Goal: Task Accomplishment & Management: Manage account settings

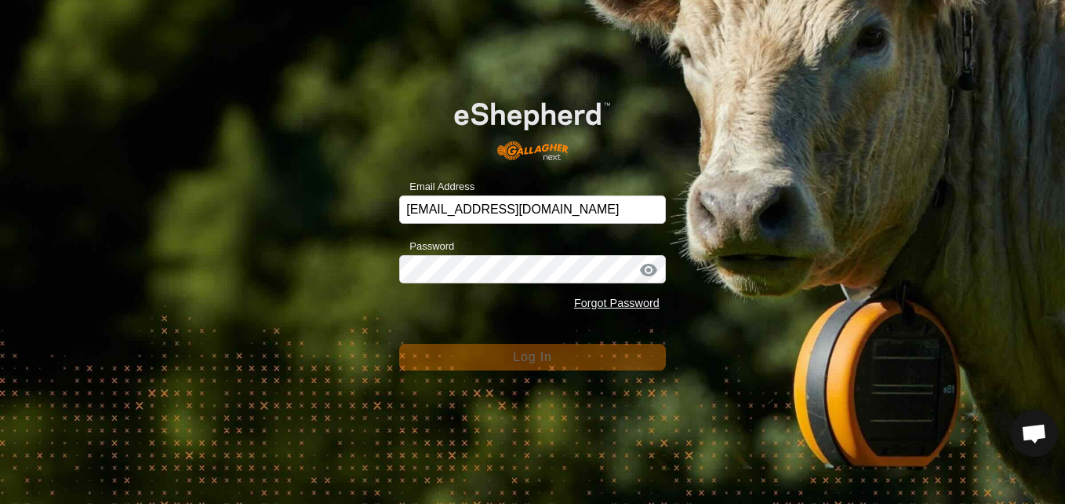
scroll to position [893, 0]
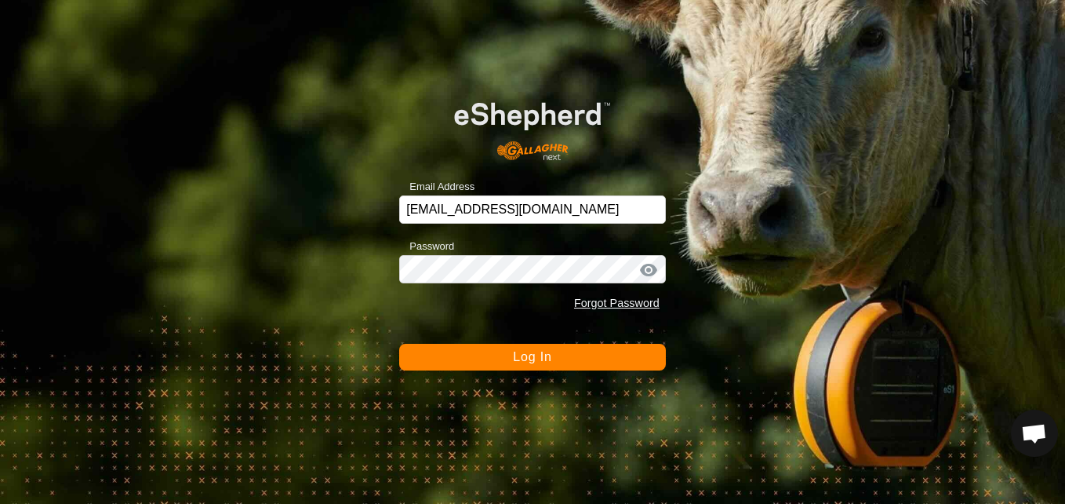
drag, startPoint x: 524, startPoint y: 221, endPoint x: 1026, endPoint y: 131, distance: 510.0
click at [1026, 131] on div "Email Address [EMAIL_ADDRESS][DOMAIN_NAME] Password Forgot Password Log In" at bounding box center [532, 252] width 1065 height 504
click at [645, 269] on div at bounding box center [649, 270] width 24 height 16
click at [649, 267] on div at bounding box center [649, 270] width 24 height 16
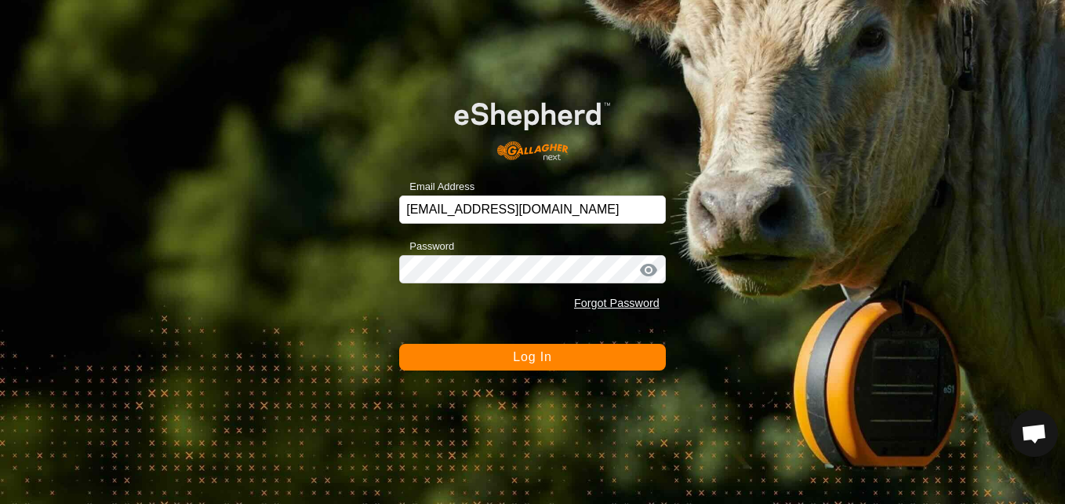
click at [649, 267] on div at bounding box center [649, 270] width 24 height 16
click at [653, 267] on div at bounding box center [649, 270] width 24 height 16
click at [594, 359] on button "Log In" at bounding box center [532, 357] width 267 height 27
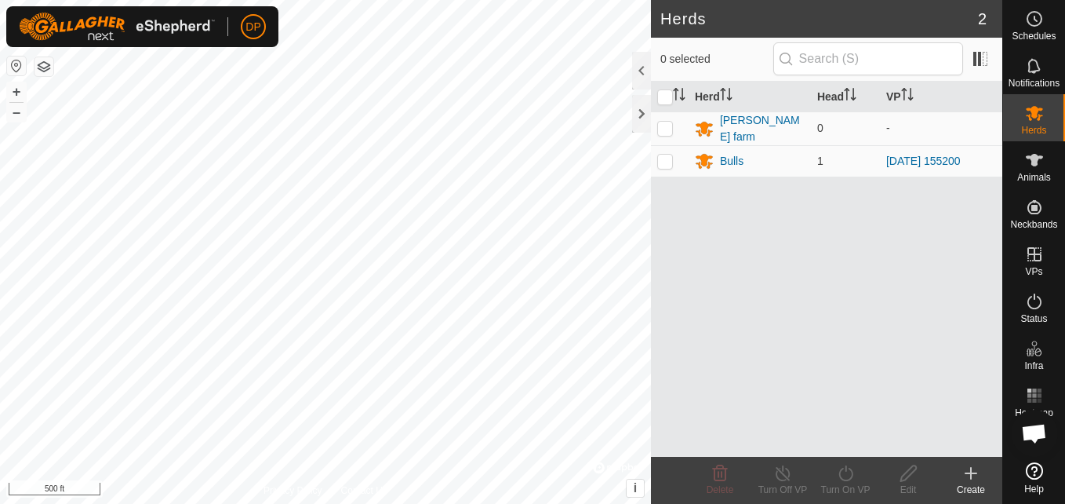
scroll to position [893, 0]
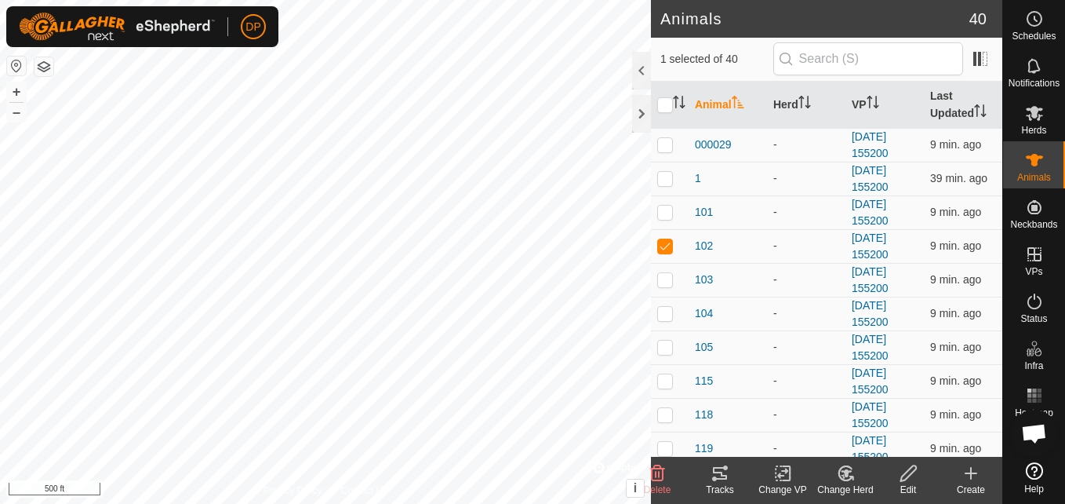
click at [716, 477] on icon at bounding box center [714, 478] width 5 height 5
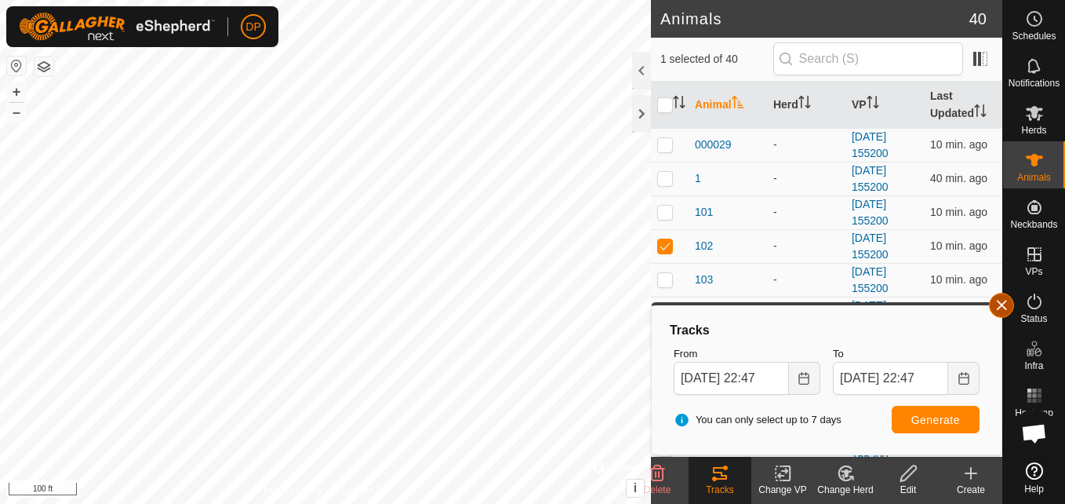
click at [994, 304] on button "button" at bounding box center [1001, 305] width 25 height 25
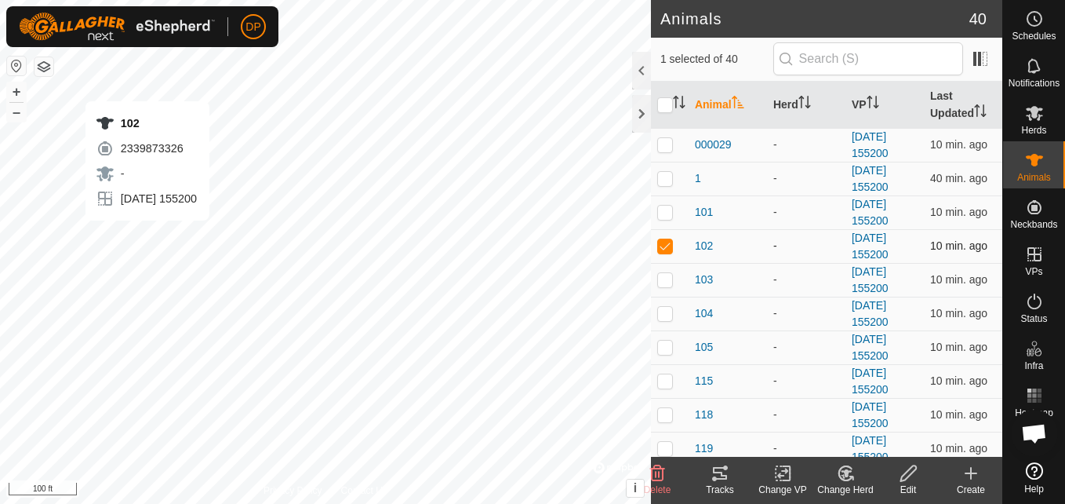
checkbox input "false"
